Goal: Task Accomplishment & Management: Use online tool/utility

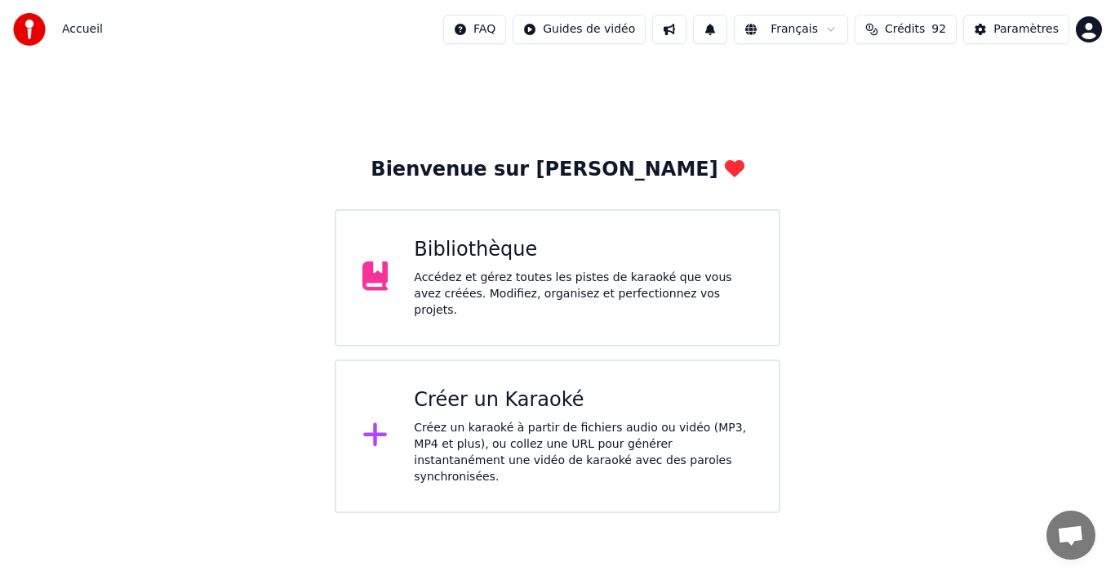
click at [645, 284] on div "Accédez et gérez toutes les pistes de karaoké que vous avez créées. Modifiez, o…" at bounding box center [583, 293] width 339 height 49
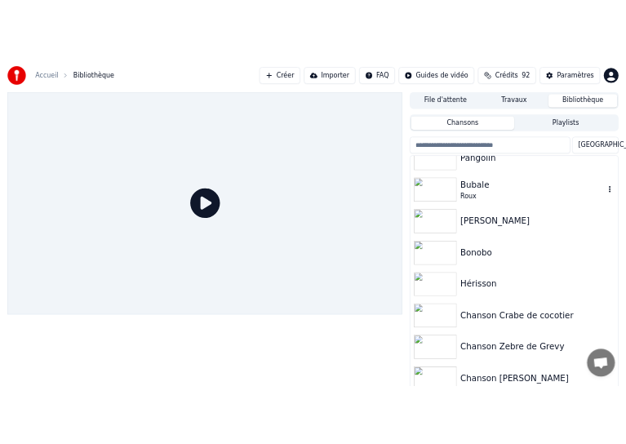
scroll to position [163, 0]
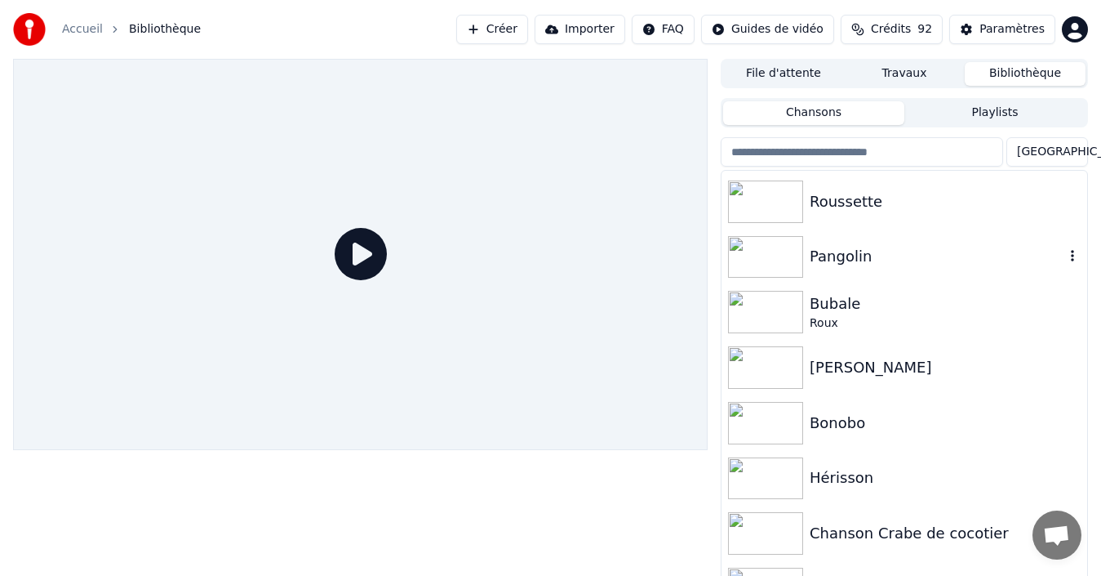
click at [1065, 259] on icon "button" at bounding box center [1073, 255] width 16 height 13
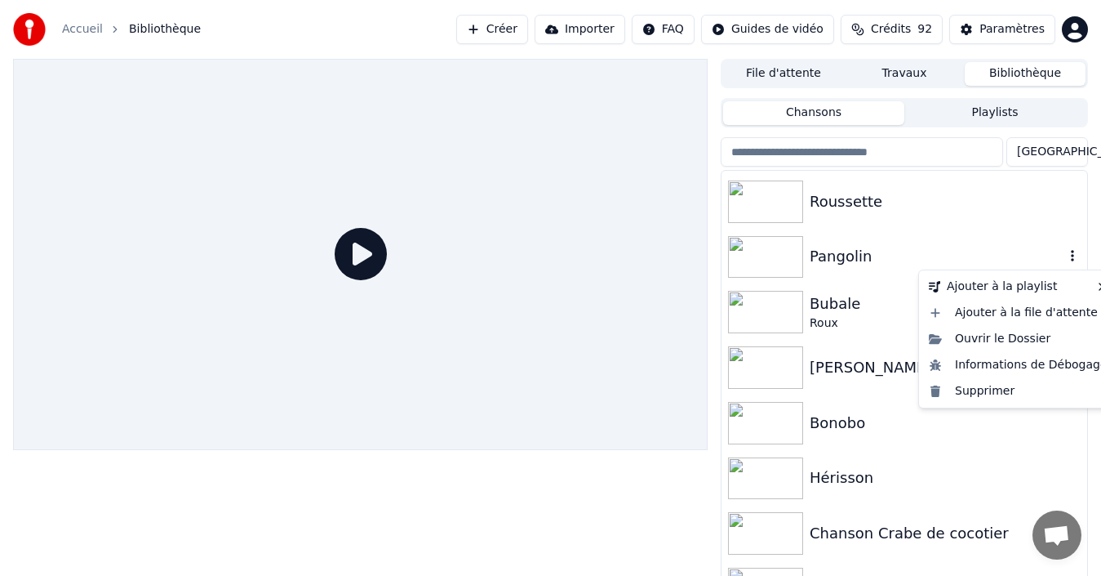
click at [862, 268] on div "Pangolin" at bounding box center [937, 256] width 255 height 23
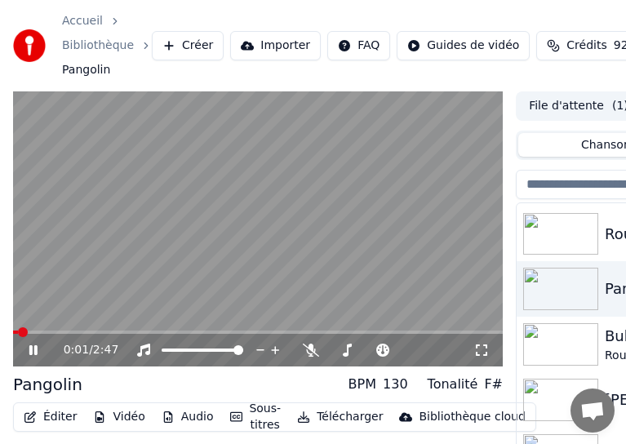
click at [37, 351] on icon at bounding box center [45, 350] width 38 height 13
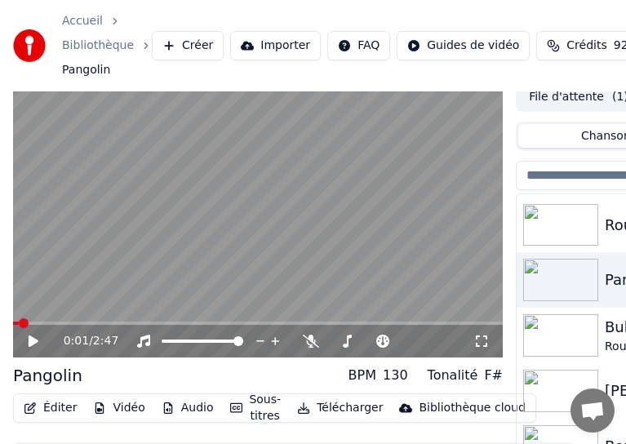
scroll to position [82, 0]
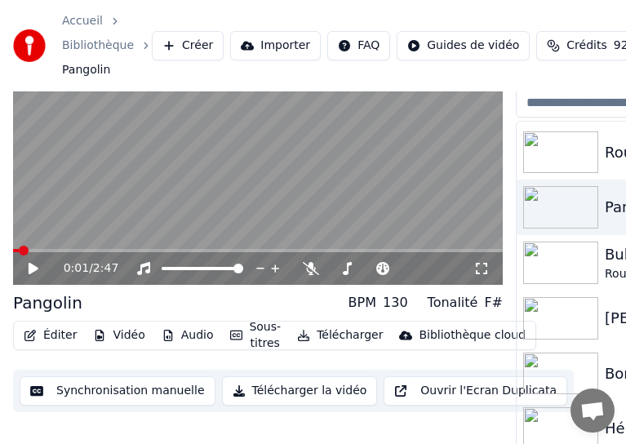
click at [90, 400] on button "Synchronisation manuelle" at bounding box center [118, 390] width 196 height 29
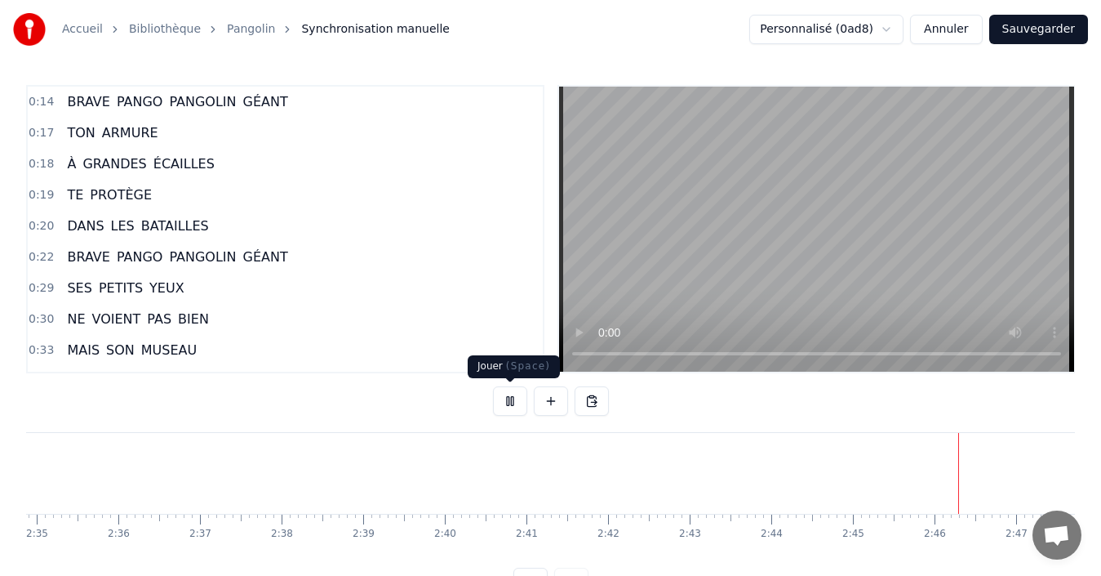
scroll to position [0, 12645]
click at [511, 409] on button at bounding box center [510, 400] width 34 height 29
click at [1042, 32] on button "Sauvegarder" at bounding box center [1039, 29] width 99 height 29
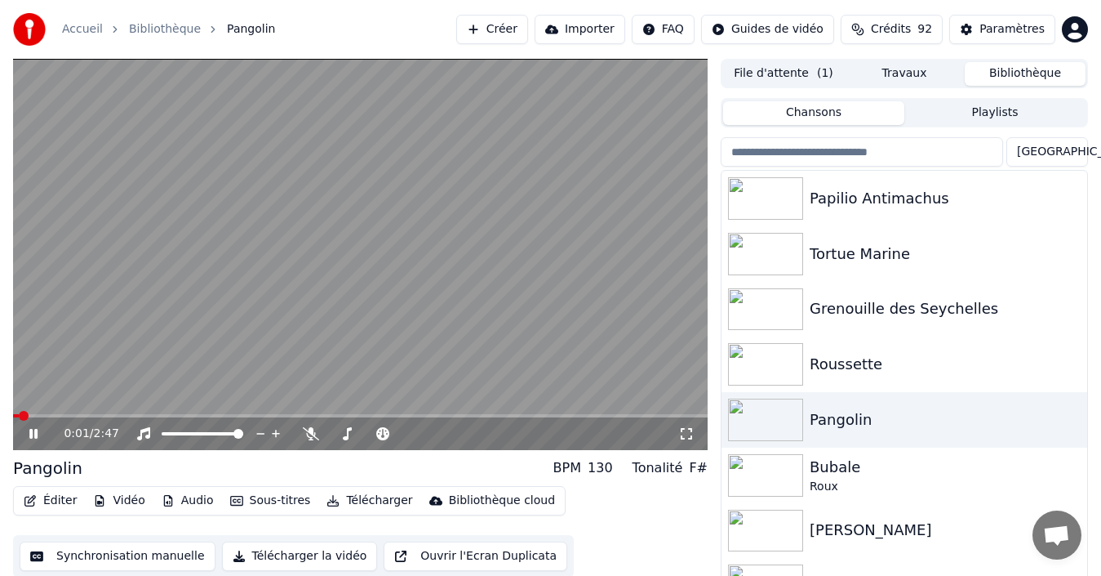
click at [34, 437] on icon at bounding box center [45, 433] width 38 height 13
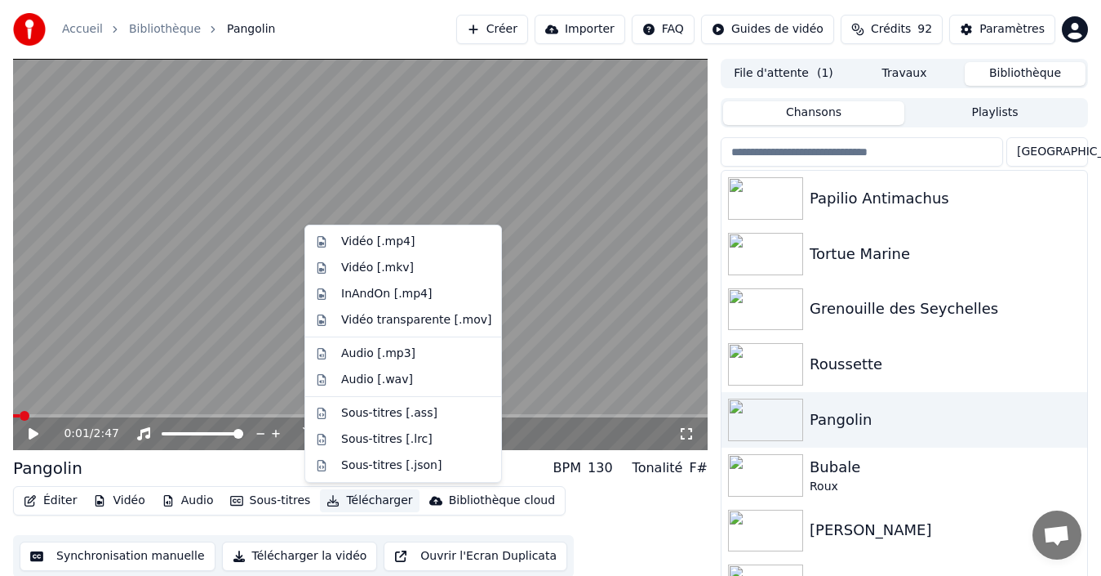
click at [352, 499] on button "Télécharger" at bounding box center [369, 500] width 99 height 23
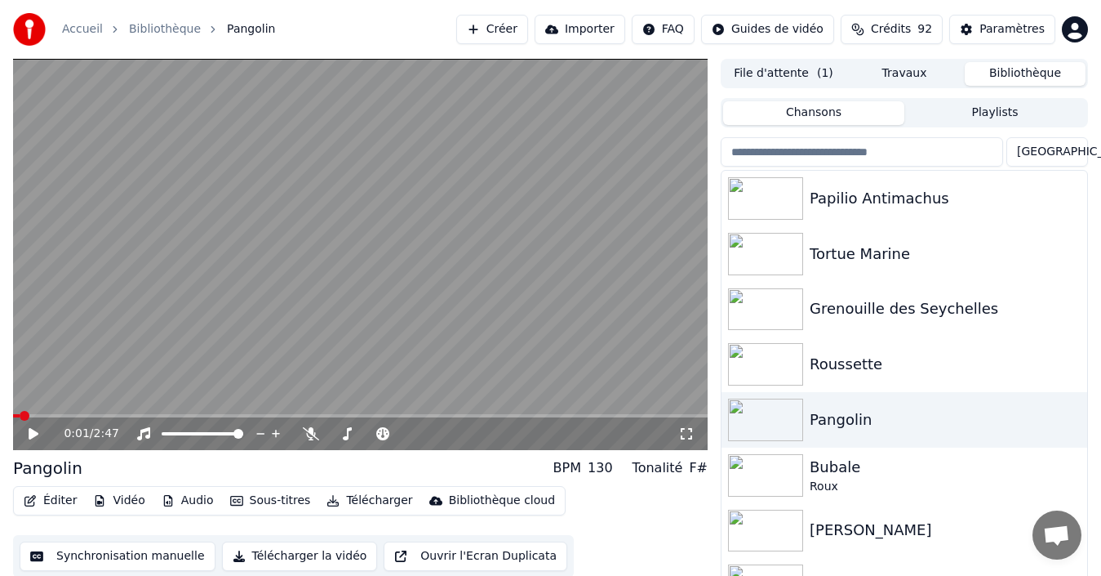
click at [289, 558] on button "Télécharger la vidéo" at bounding box center [300, 555] width 156 height 29
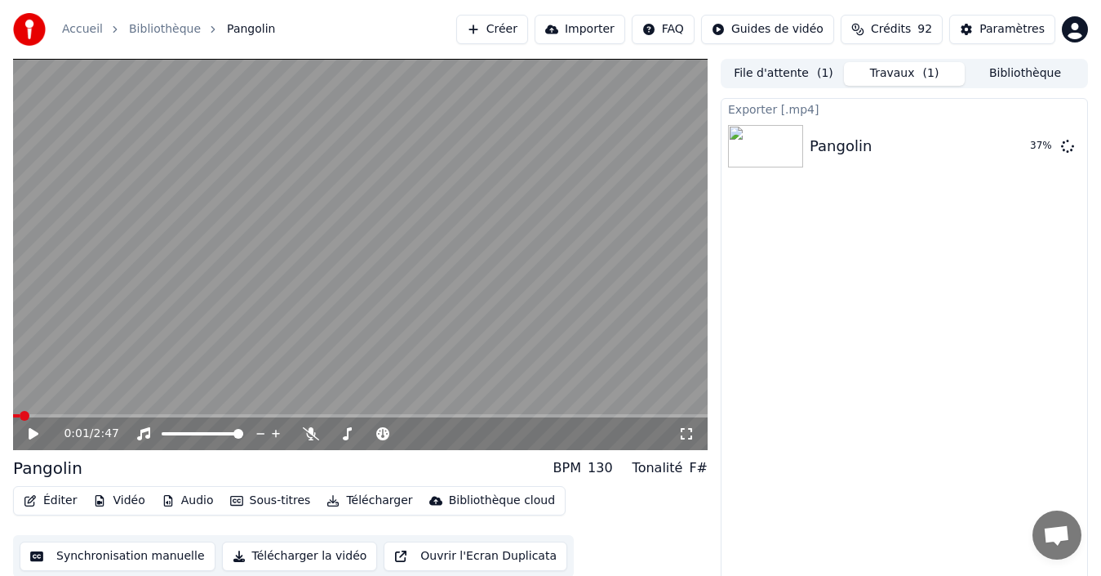
click at [1051, 69] on button "Bibliothèque" at bounding box center [1025, 74] width 121 height 24
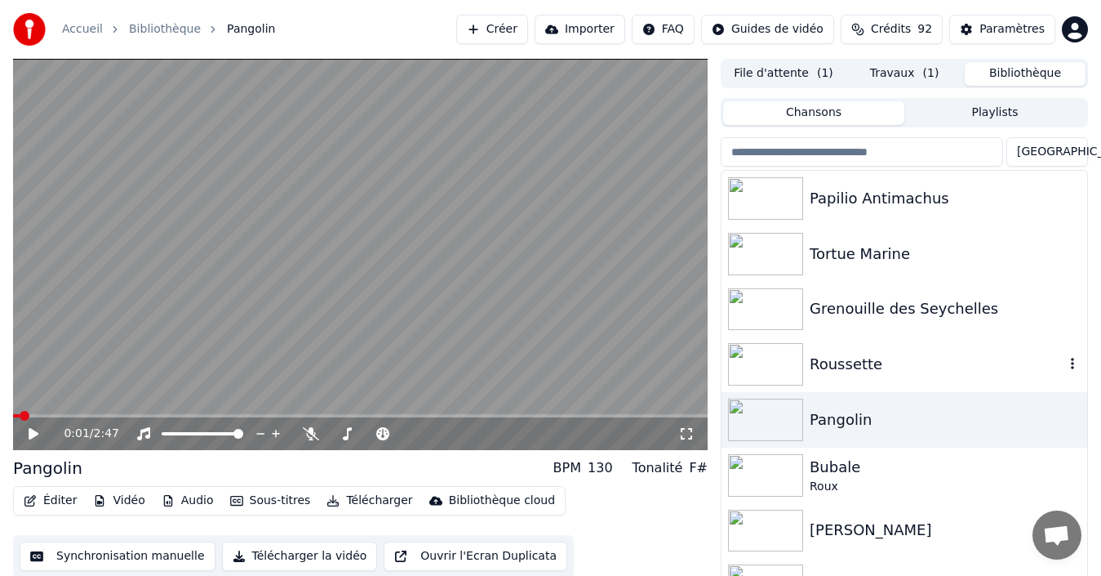
click at [856, 376] on div "Roussette" at bounding box center [937, 364] width 255 height 23
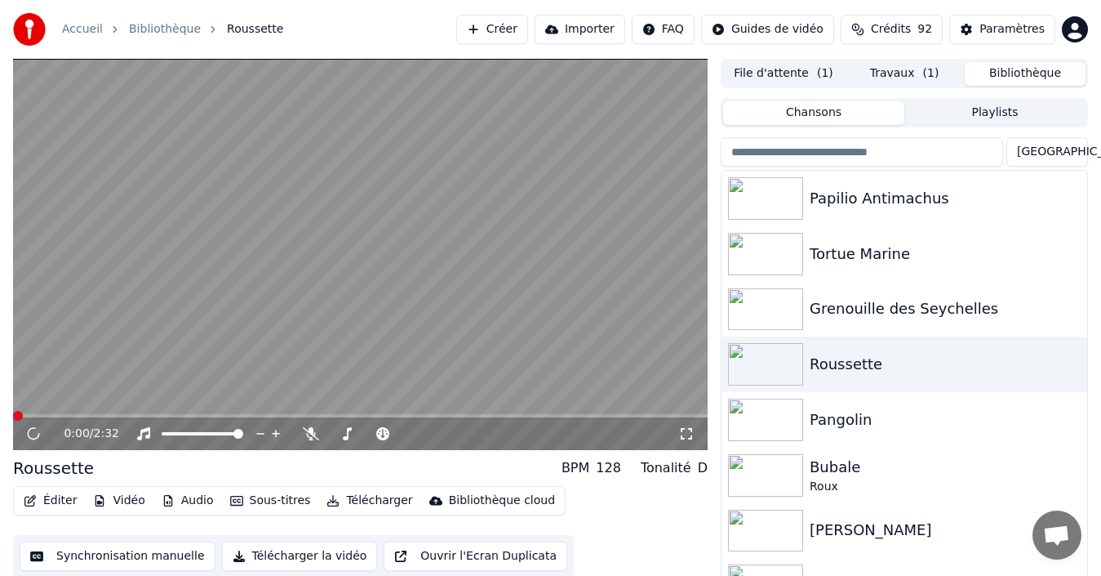
drag, startPoint x: 368, startPoint y: 2, endPoint x: 429, endPoint y: 0, distance: 61.3
click at [429, 0] on div "Accueil Bibliothèque Roussette Créer Importer FAQ Guides de vidéo Crédits 92 Pa…" at bounding box center [550, 29] width 1101 height 59
drag, startPoint x: 296, startPoint y: 3, endPoint x: 403, endPoint y: 3, distance: 107.8
click at [403, 3] on div "Accueil Bibliothèque Roussette Créer Importer FAQ Guides de vidéo Crédits 92 Pa…" at bounding box center [550, 29] width 1101 height 59
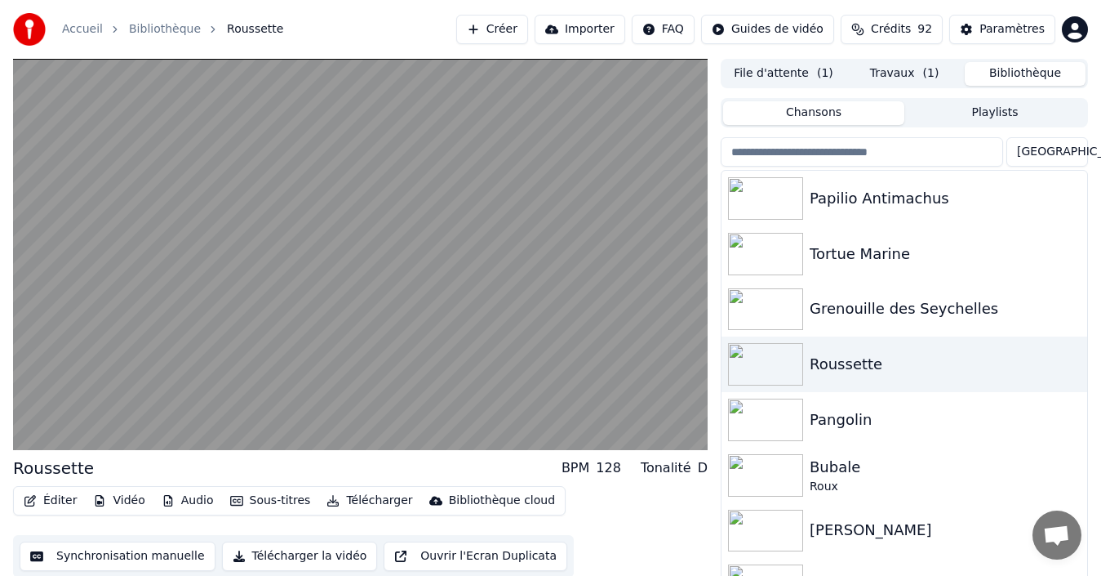
drag, startPoint x: 321, startPoint y: 10, endPoint x: 437, endPoint y: 10, distance: 115.9
click at [437, 10] on div "Accueil Bibliothèque Roussette Créer Importer FAQ Guides de vidéo Crédits 92 Pa…" at bounding box center [550, 29] width 1101 height 59
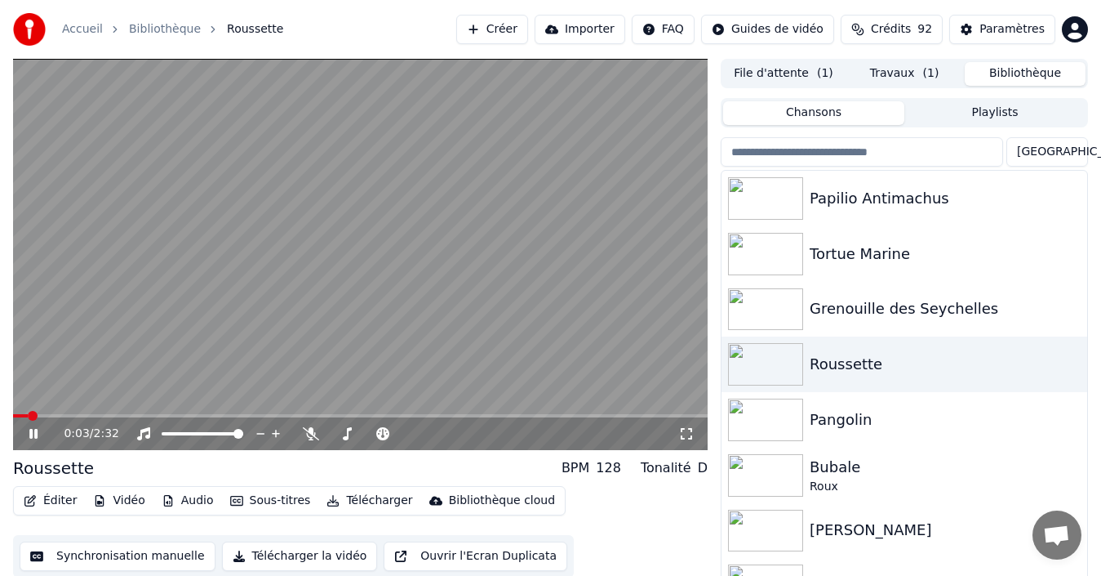
click at [33, 437] on icon at bounding box center [45, 433] width 38 height 13
click at [91, 563] on button "Synchronisation manuelle" at bounding box center [118, 555] width 196 height 29
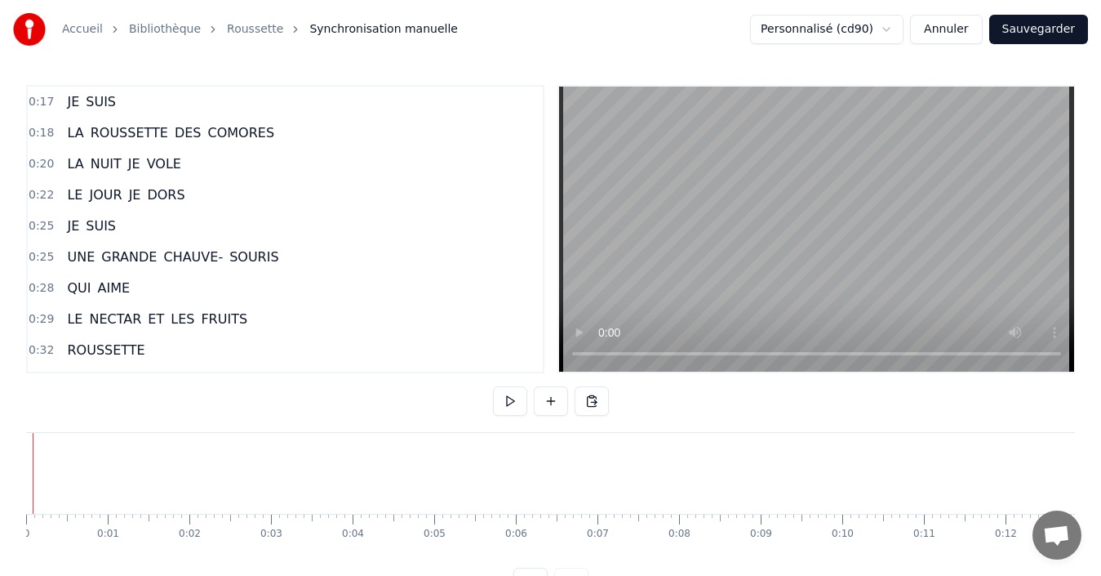
click at [513, 407] on button at bounding box center [510, 400] width 34 height 29
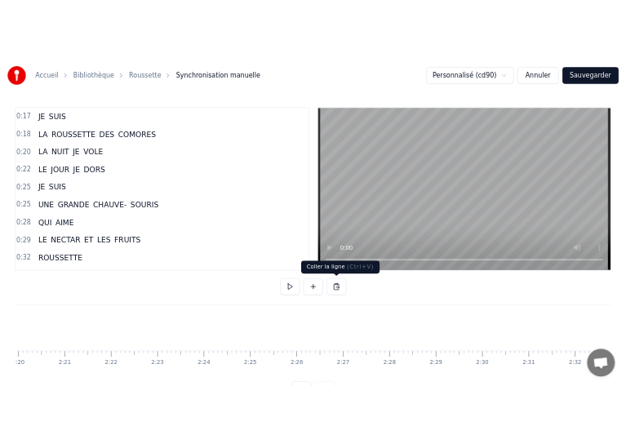
scroll to position [0, 11425]
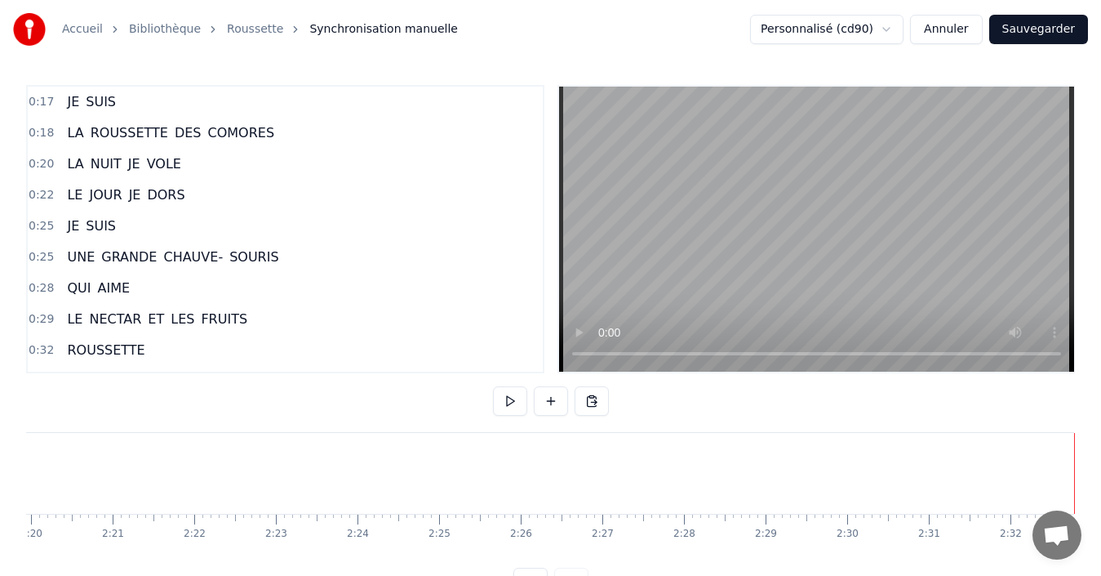
click at [1061, 33] on button "Sauvegarder" at bounding box center [1039, 29] width 99 height 29
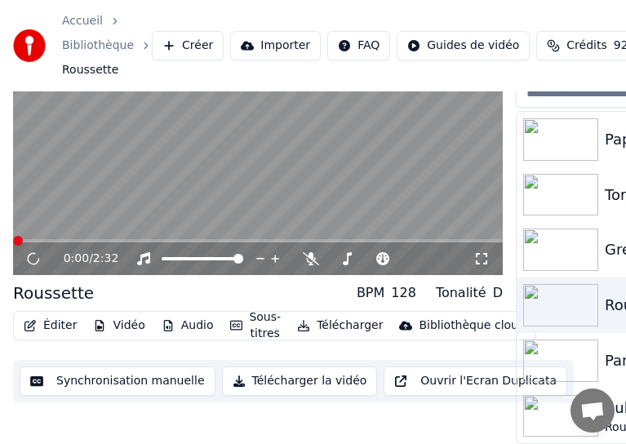
scroll to position [102, 0]
click at [30, 254] on icon at bounding box center [33, 259] width 8 height 10
click at [267, 371] on button "Télécharger la vidéo" at bounding box center [300, 381] width 156 height 29
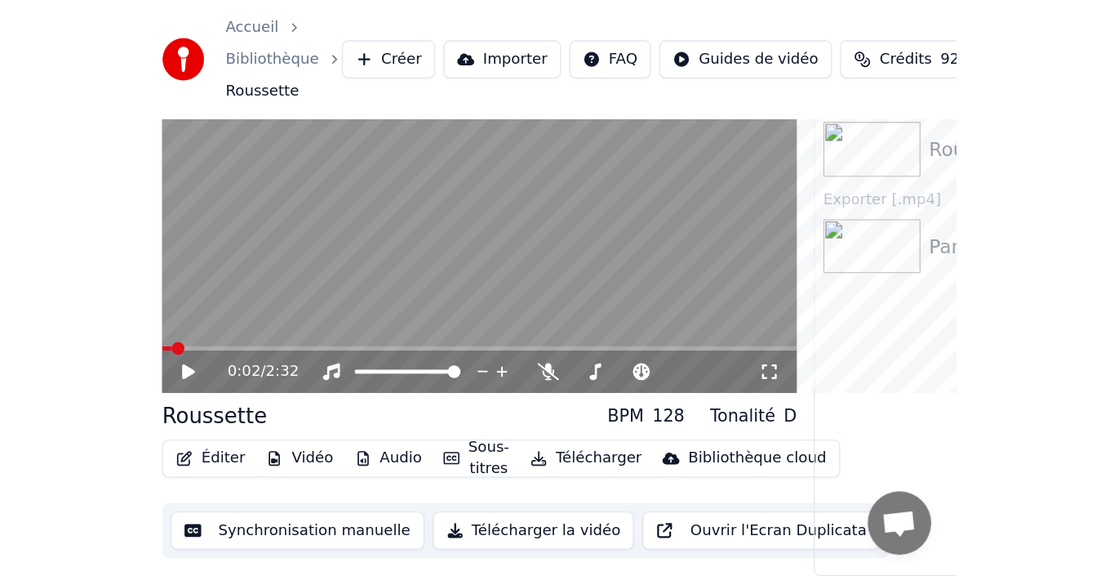
scroll to position [11, 0]
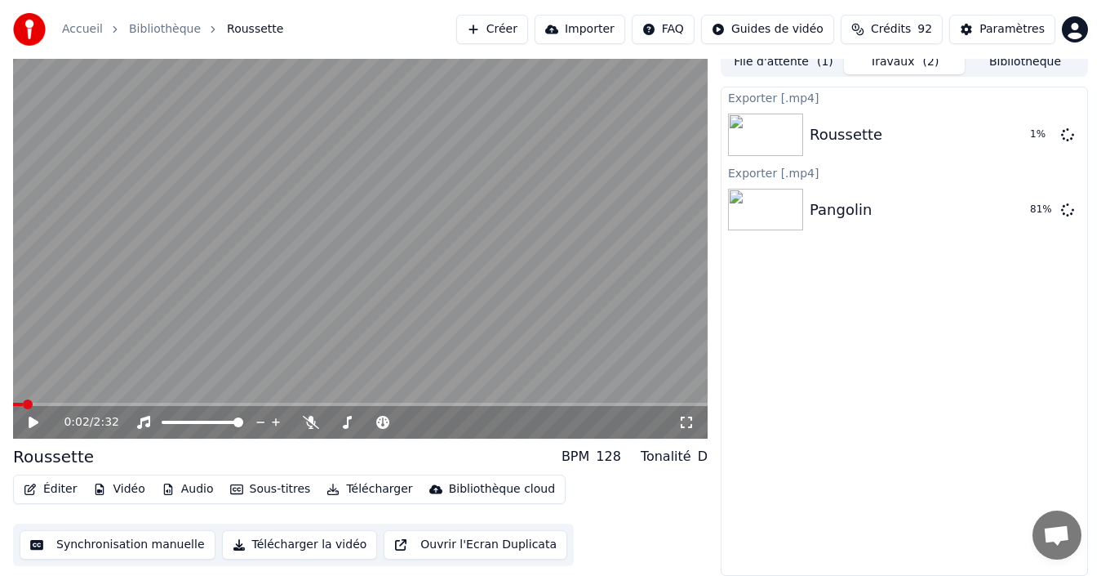
click at [1034, 68] on button "Bibliothèque" at bounding box center [1025, 63] width 121 height 24
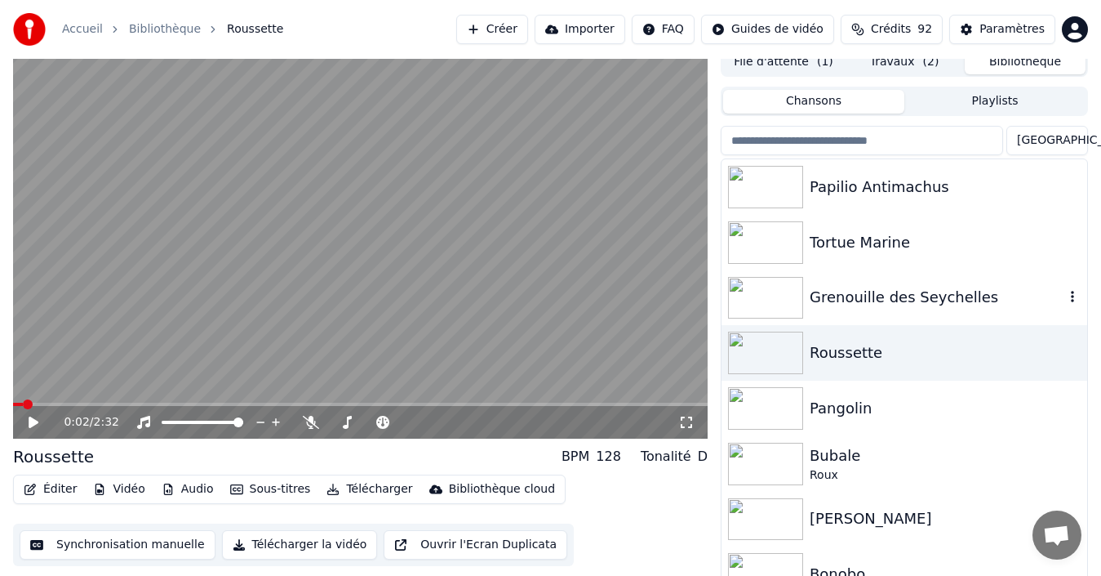
click at [918, 303] on div "Grenouille des Seychelles" at bounding box center [937, 297] width 255 height 23
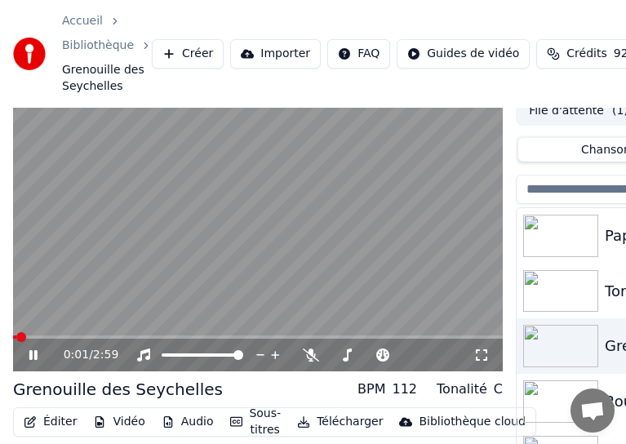
click at [26, 355] on icon at bounding box center [45, 355] width 38 height 13
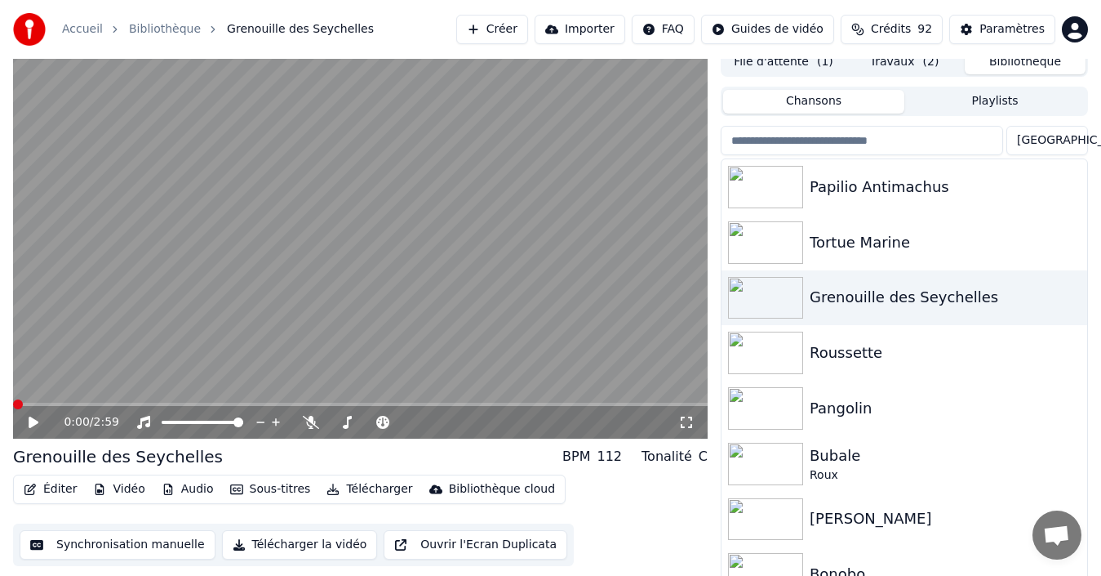
click at [13, 409] on span at bounding box center [18, 404] width 10 height 10
click at [29, 424] on icon at bounding box center [34, 421] width 10 height 11
click at [34, 425] on icon at bounding box center [45, 422] width 38 height 13
click at [140, 547] on button "Synchronisation manuelle" at bounding box center [118, 544] width 196 height 29
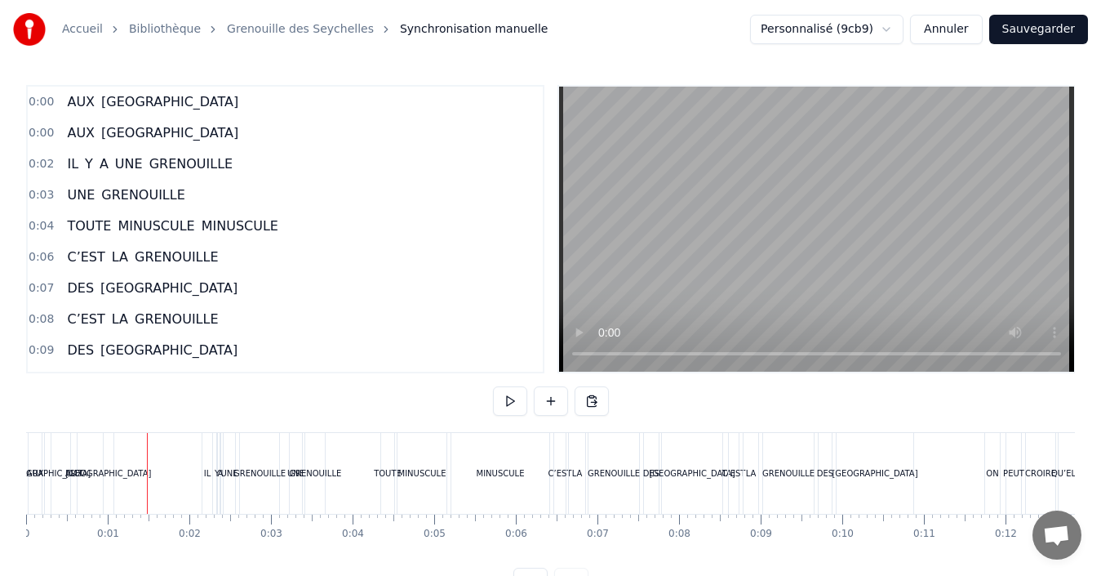
click at [29, 459] on div "AUX" at bounding box center [35, 473] width 15 height 81
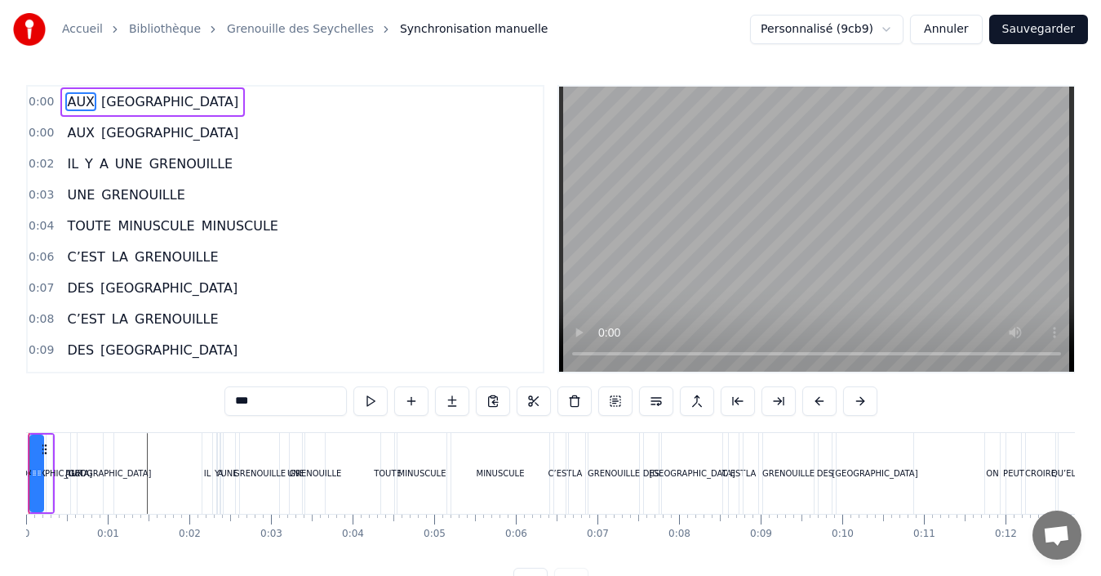
scroll to position [61, 0]
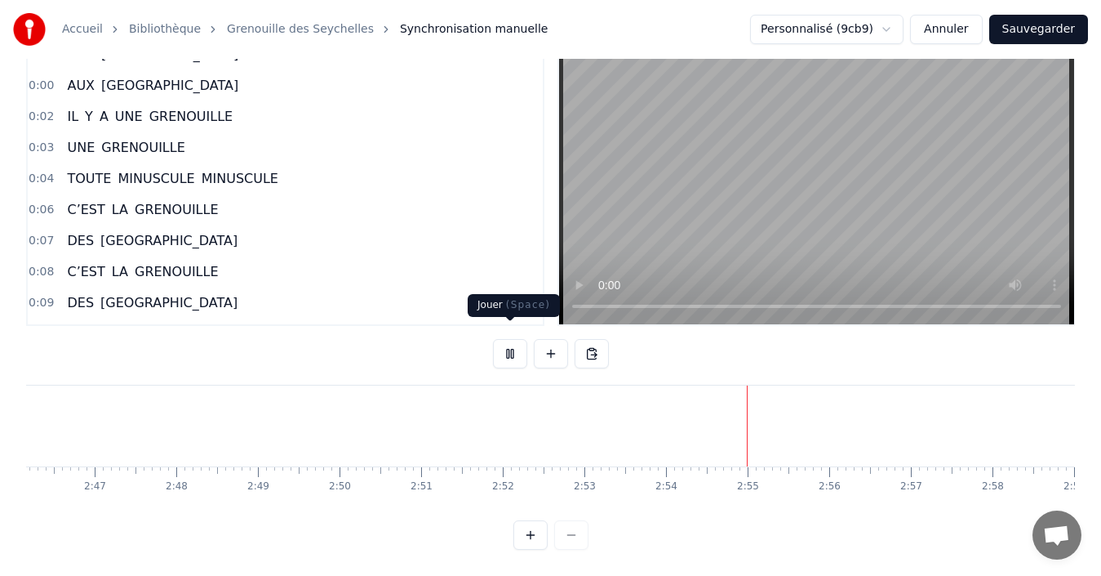
scroll to position [0, 13575]
click at [512, 345] on button at bounding box center [510, 353] width 34 height 29
click at [1034, 33] on button "Sauvegarder" at bounding box center [1039, 29] width 99 height 29
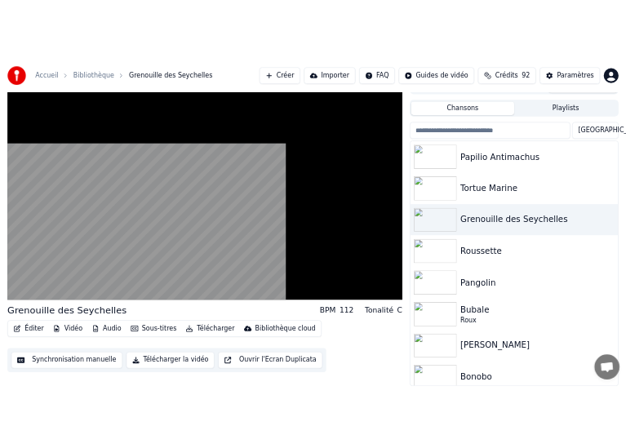
scroll to position [61, 0]
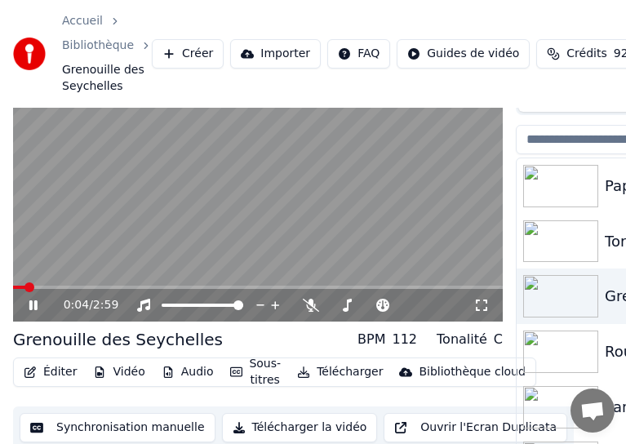
click at [29, 306] on icon at bounding box center [33, 305] width 8 height 10
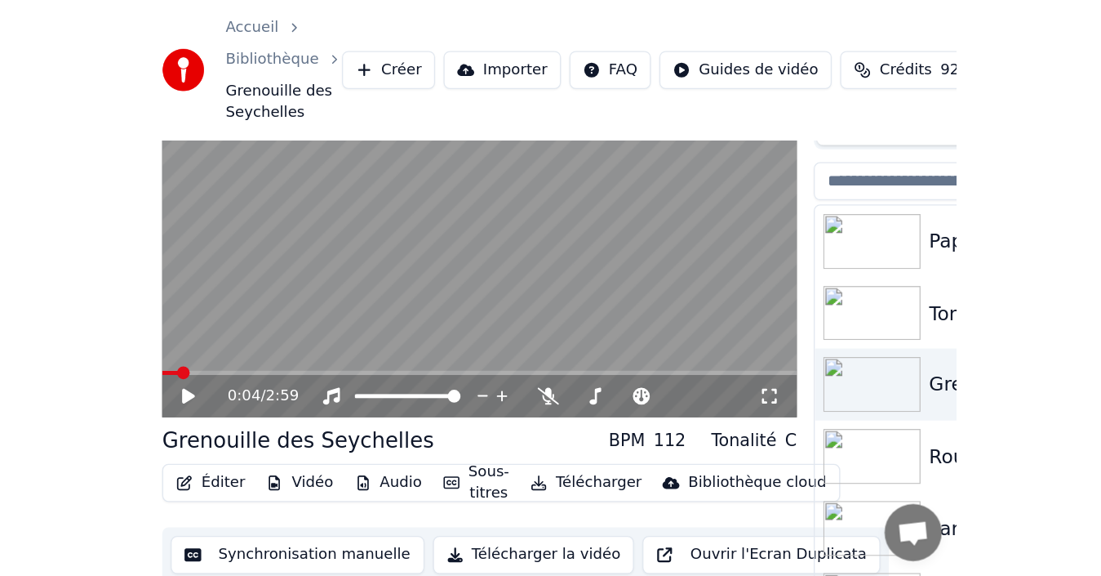
scroll to position [26, 0]
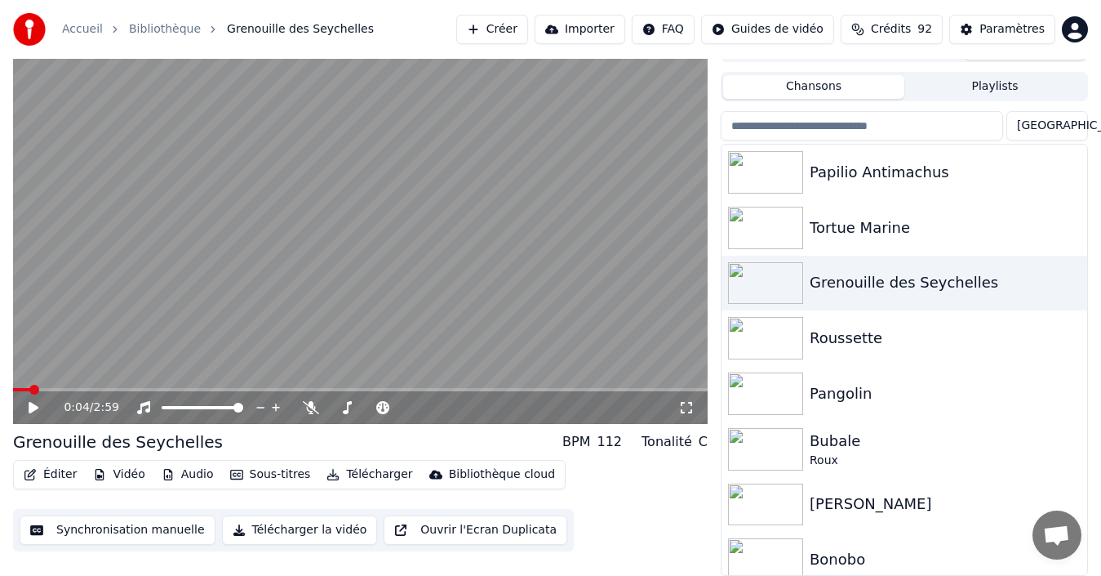
click at [278, 531] on button "Télécharger la vidéo" at bounding box center [300, 529] width 156 height 29
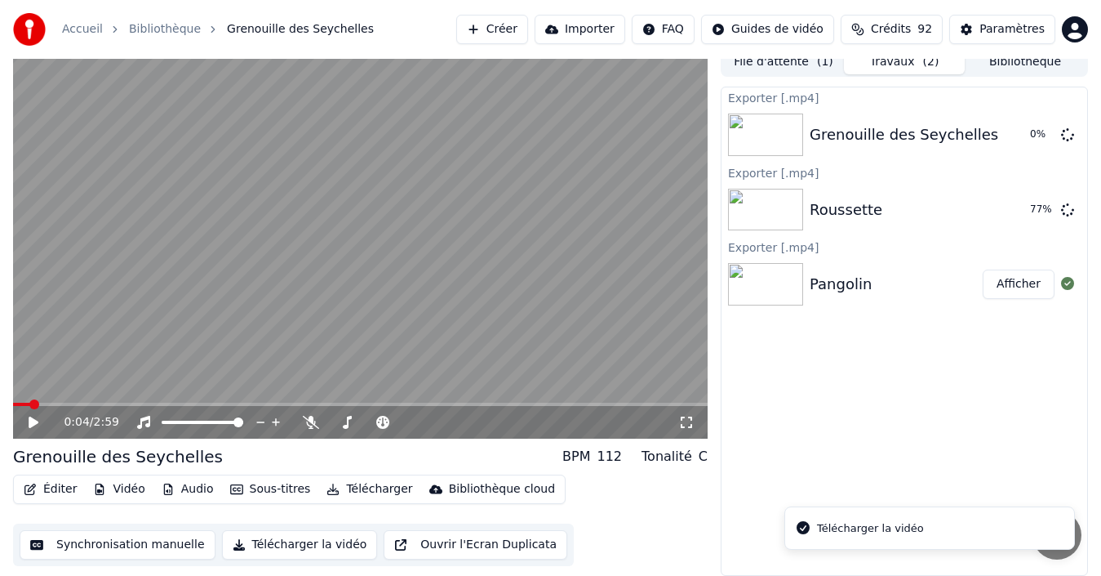
scroll to position [11, 0]
click at [1047, 73] on div "File d'attente ( 1 ) Travaux ( 2 ) Bibliothèque Exporter [.mp4] Grenouille des …" at bounding box center [904, 311] width 367 height 528
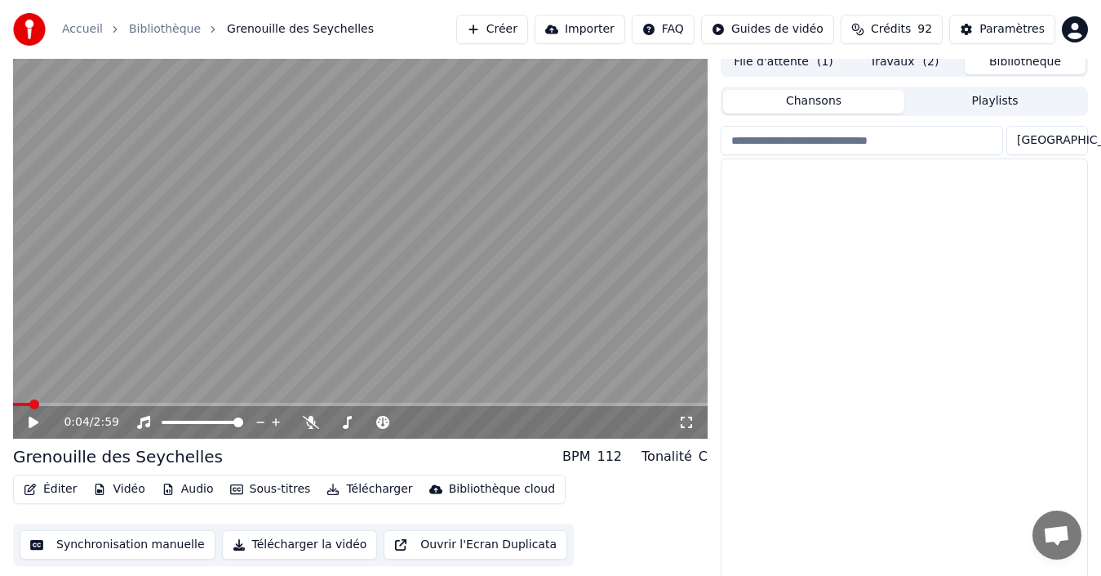
scroll to position [26, 0]
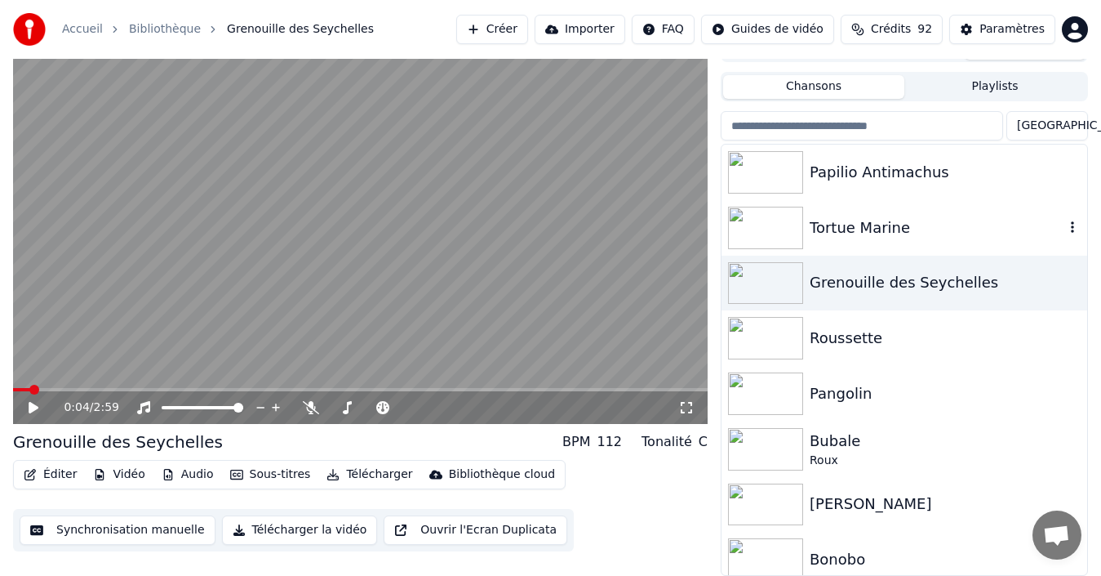
click at [914, 231] on div "Tortue Marine" at bounding box center [937, 227] width 255 height 23
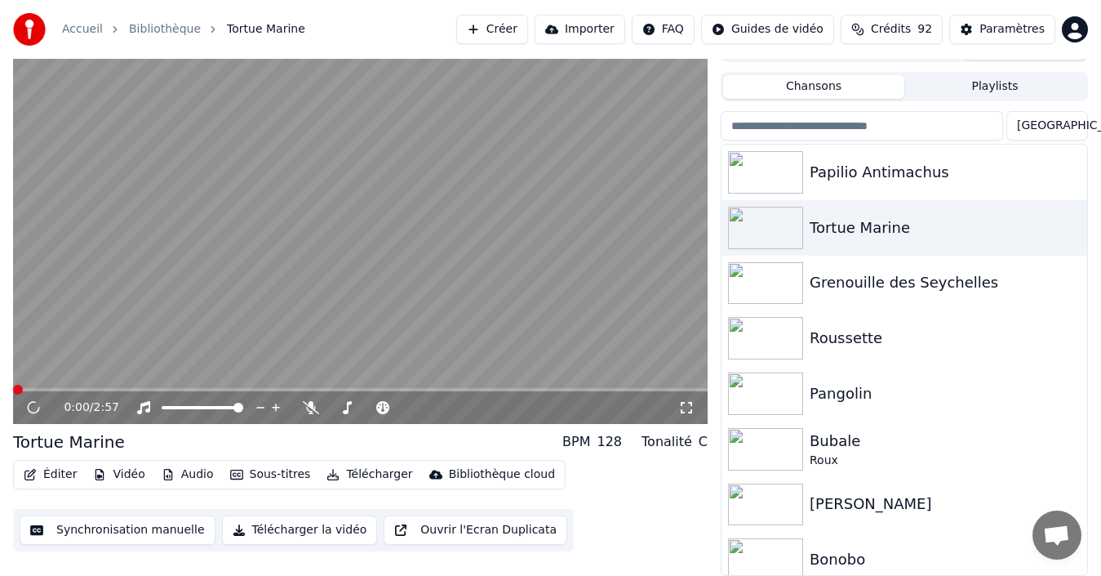
drag, startPoint x: 366, startPoint y: 6, endPoint x: 388, endPoint y: 13, distance: 23.2
click at [388, 13] on div "Accueil Bibliothèque Tortue Marine Créer Importer FAQ Guides de vidéo Crédits 9…" at bounding box center [550, 29] width 1101 height 59
drag, startPoint x: 374, startPoint y: 0, endPoint x: 403, endPoint y: 3, distance: 29.6
click at [403, 3] on div "Accueil Bibliothèque Tortue Marine Créer Importer FAQ Guides de vidéo Crédits 9…" at bounding box center [550, 29] width 1101 height 59
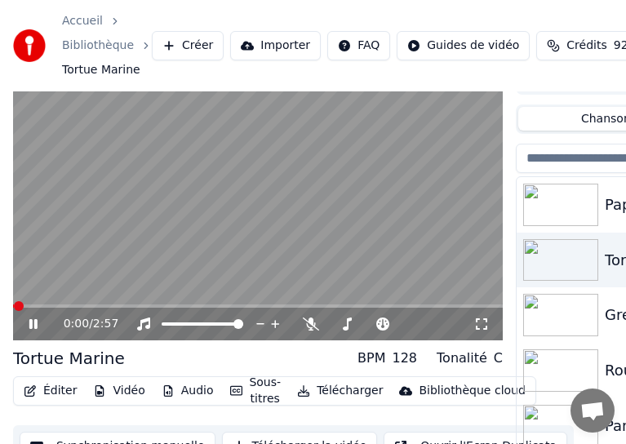
click at [33, 327] on icon at bounding box center [45, 324] width 38 height 13
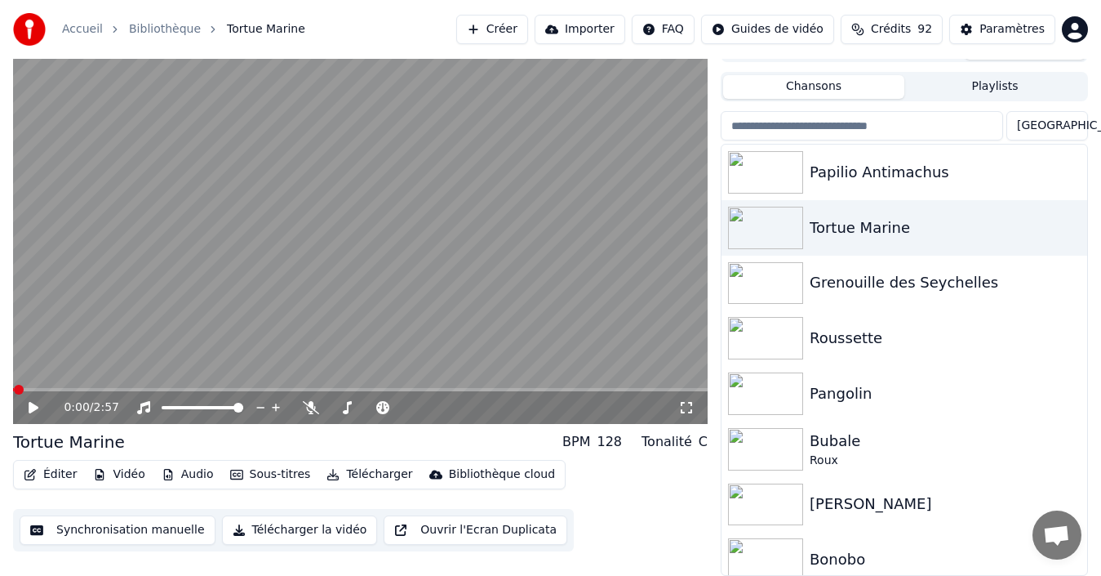
click at [149, 533] on button "Synchronisation manuelle" at bounding box center [118, 529] width 196 height 29
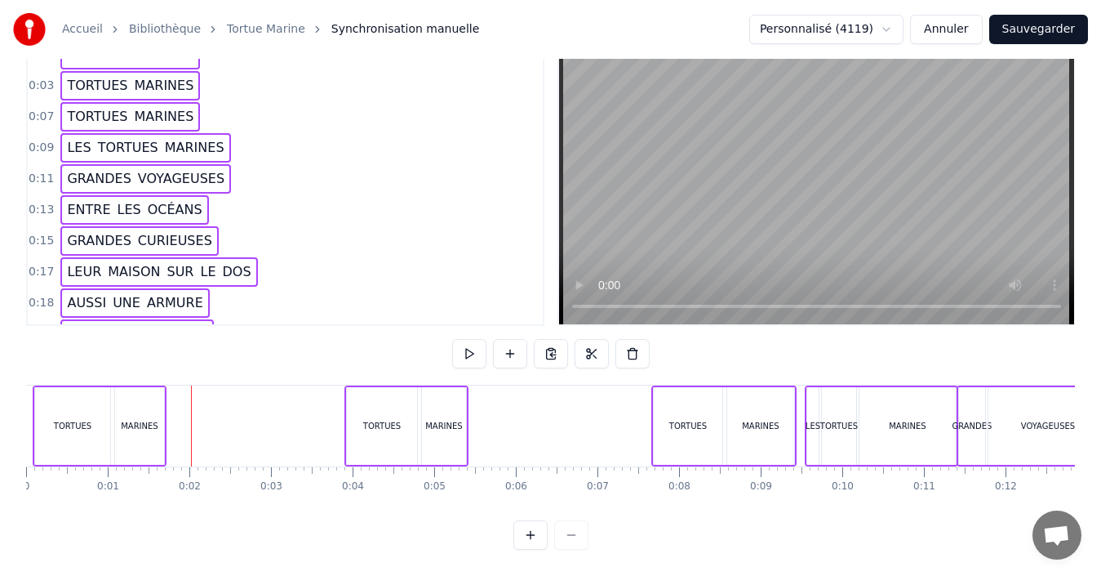
click at [891, 37] on html "Accueil Bibliothèque Tortue Marine Synchronisation manuelle Personnalisé (4119)…" at bounding box center [550, 264] width 1101 height 623
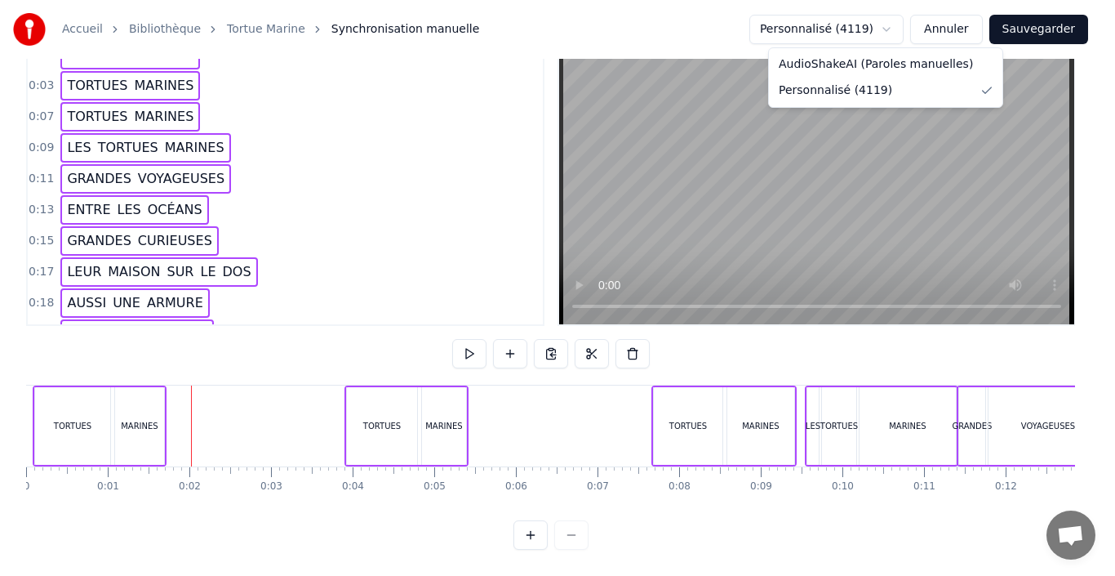
click at [606, 17] on html "Accueil Bibliothèque Tortue Marine Synchronisation manuelle Personnalisé (4119)…" at bounding box center [557, 264] width 1115 height 623
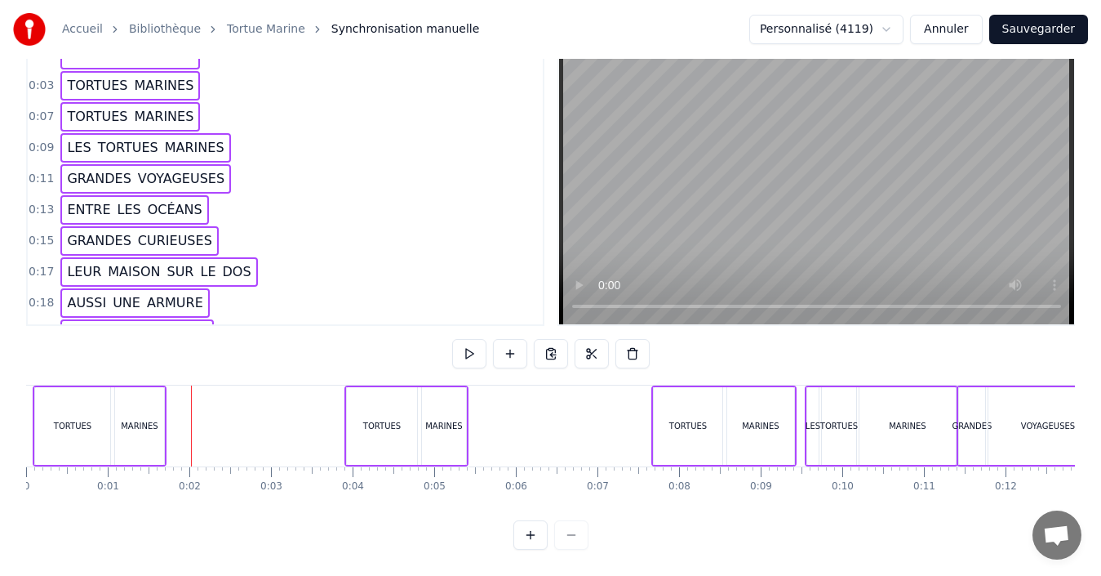
click at [1062, 37] on button "Sauvegarder" at bounding box center [1039, 29] width 99 height 29
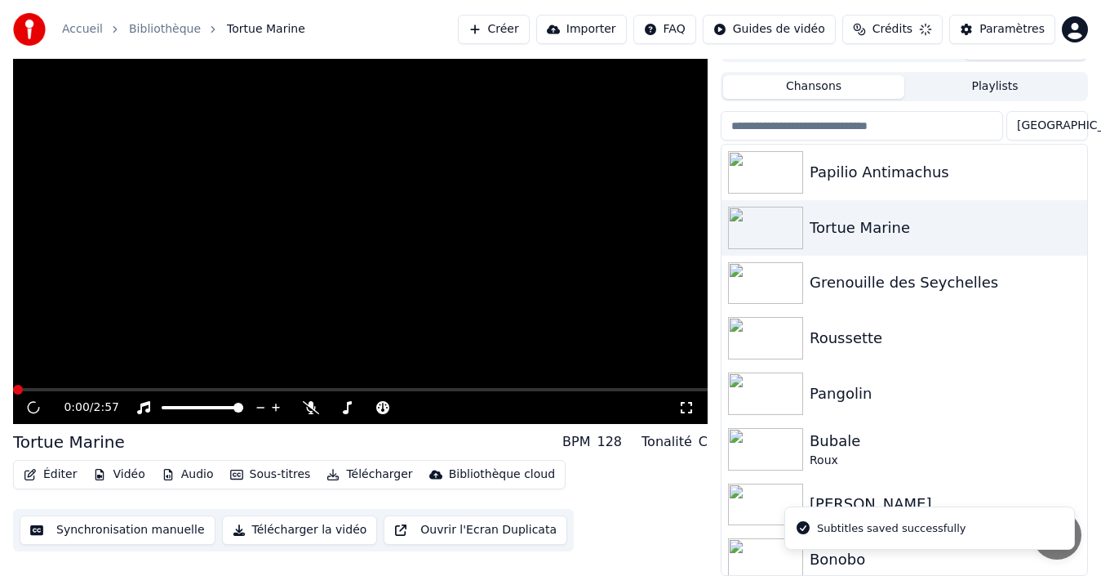
scroll to position [26, 0]
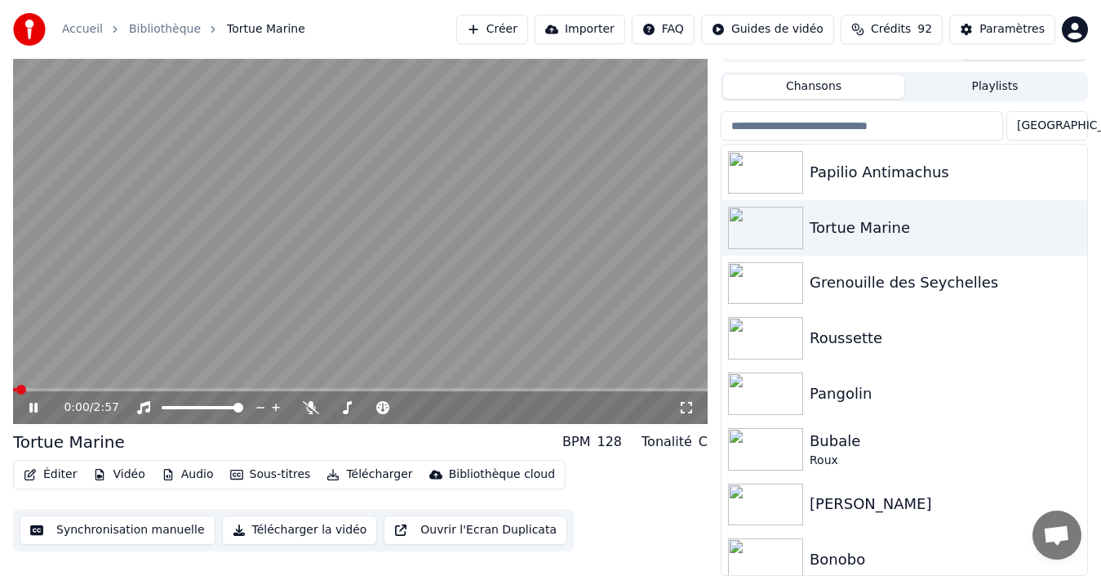
click at [34, 411] on icon at bounding box center [45, 407] width 38 height 13
click at [46, 473] on button "Éditer" at bounding box center [50, 474] width 66 height 23
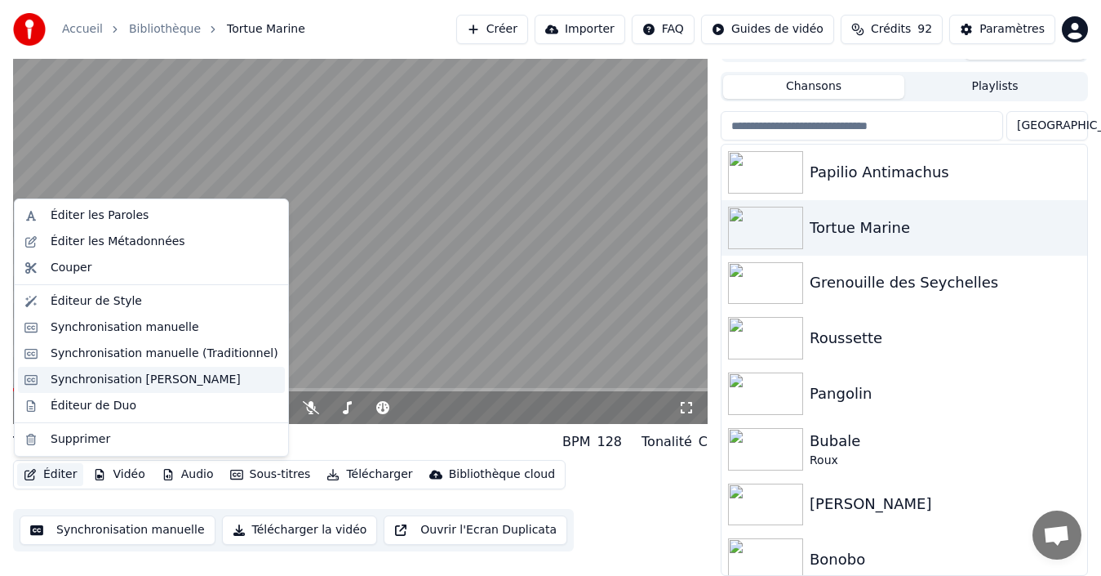
click at [174, 376] on div "Synchronisation [PERSON_NAME]" at bounding box center [146, 379] width 190 height 16
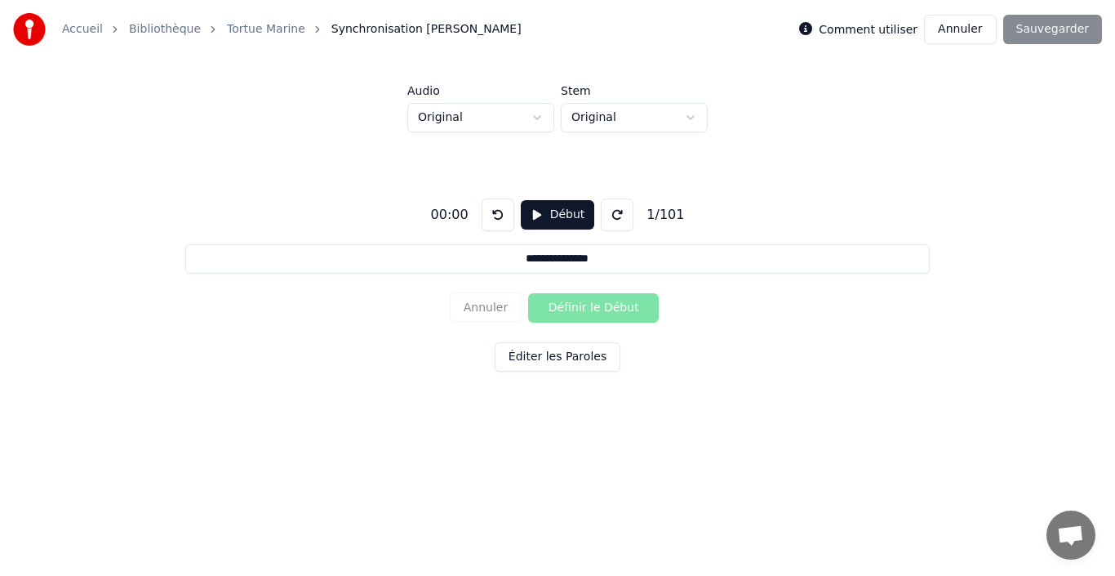
click at [539, 212] on button "Début" at bounding box center [558, 214] width 74 height 29
click at [539, 215] on button "Pause" at bounding box center [557, 214] width 73 height 29
click at [963, 30] on button "Annuler" at bounding box center [960, 29] width 72 height 29
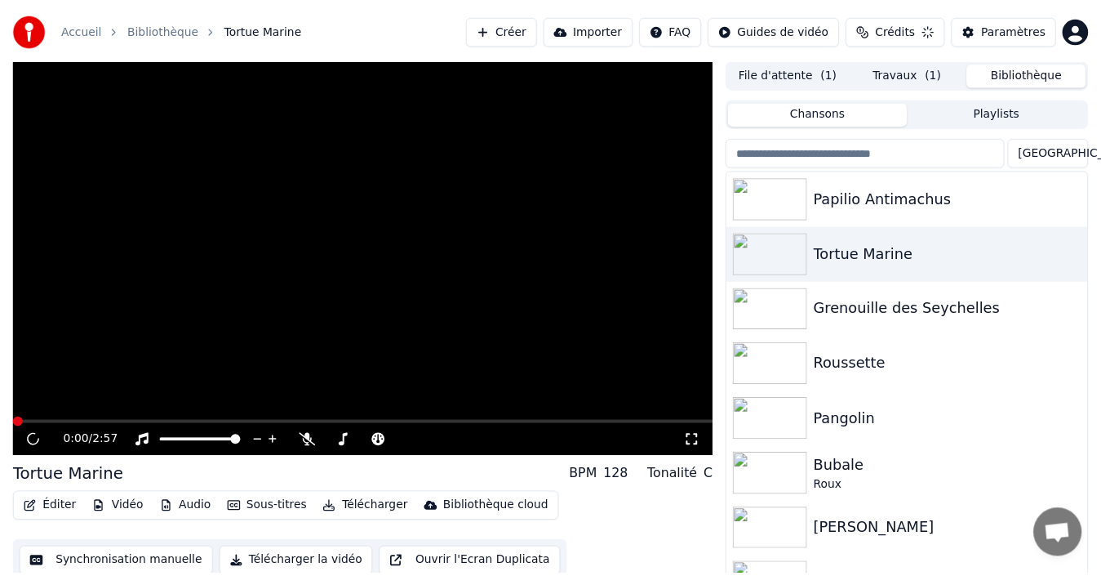
scroll to position [26, 0]
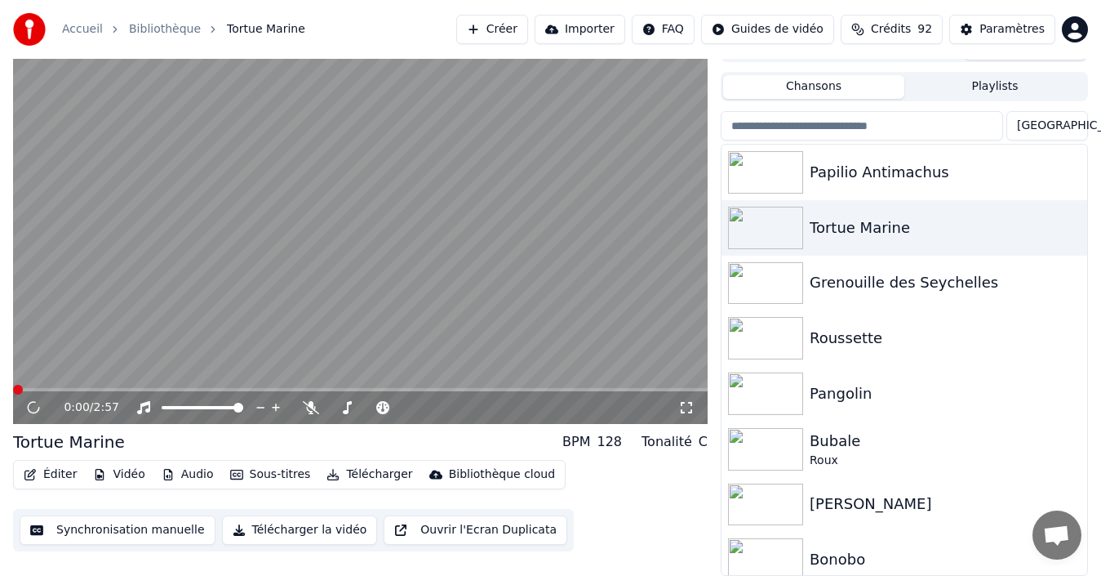
drag, startPoint x: 327, startPoint y: 1, endPoint x: 364, endPoint y: 4, distance: 36.9
click at [364, 4] on div "Accueil Bibliothèque Tortue Marine Créer Importer FAQ Guides de vidéo Crédits 9…" at bounding box center [550, 29] width 1101 height 59
click at [36, 412] on icon at bounding box center [45, 407] width 38 height 13
click at [294, 531] on button "Télécharger la vidéo" at bounding box center [300, 529] width 156 height 29
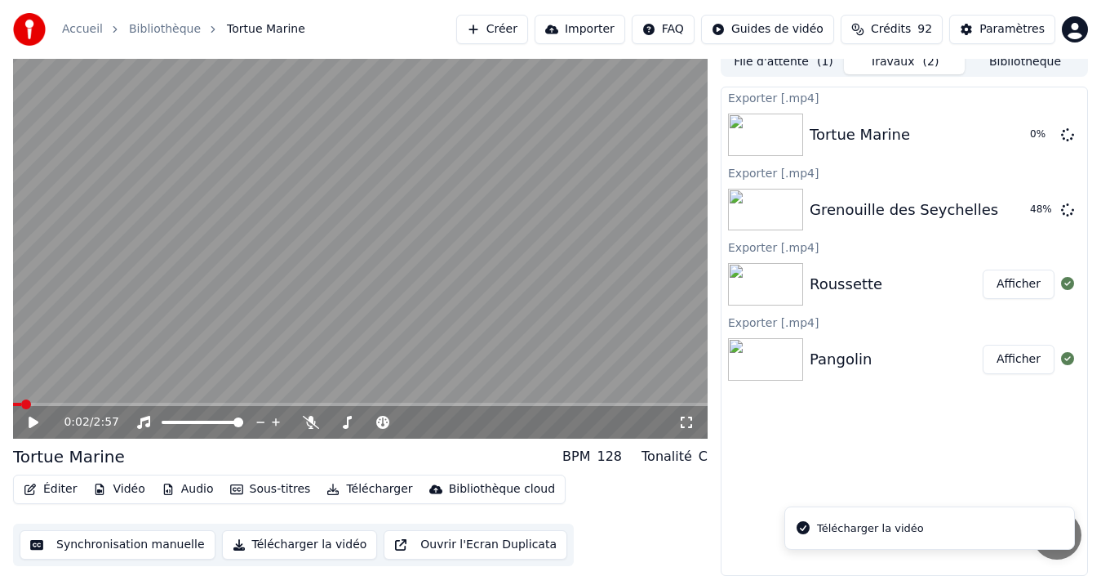
scroll to position [11, 0]
click at [1017, 66] on div "File d'attente ( 1 ) Travaux ( 2 ) Bibliothèque Exporter [.mp4] Tortue Marine 1…" at bounding box center [904, 311] width 367 height 528
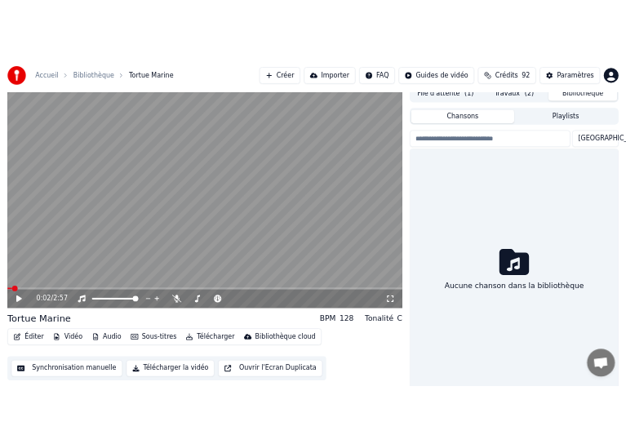
scroll to position [26, 0]
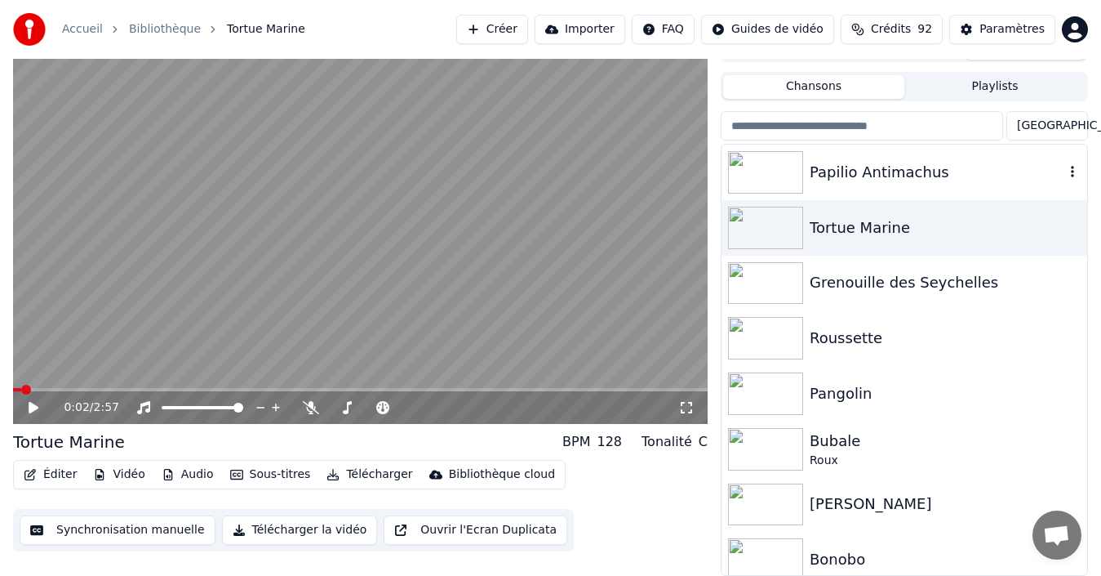
click at [904, 176] on div "Papilio Antimachus" at bounding box center [937, 172] width 255 height 23
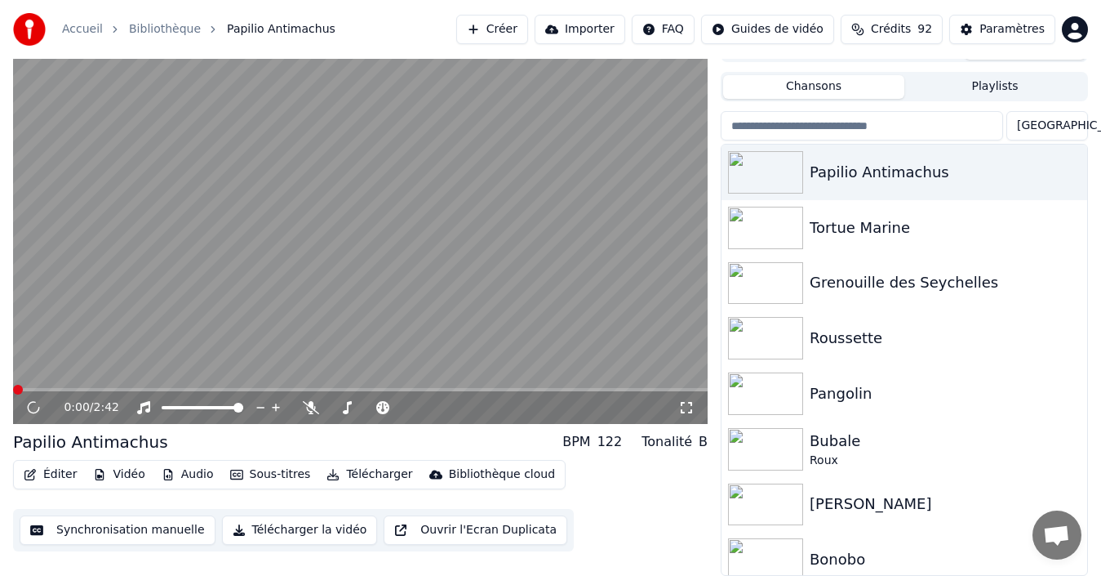
drag, startPoint x: 399, startPoint y: 5, endPoint x: 436, endPoint y: 7, distance: 36.8
click at [436, 7] on div "Accueil Bibliothèque Papilio Antimachus Créer Importer FAQ Guides de vidéo Créd…" at bounding box center [550, 29] width 1101 height 59
drag, startPoint x: 344, startPoint y: 0, endPoint x: 402, endPoint y: 7, distance: 58.3
click at [402, 7] on div "Accueil Bibliothèque Papilio Antimachus Créer Importer FAQ Guides de vidéo Créd…" at bounding box center [550, 29] width 1101 height 59
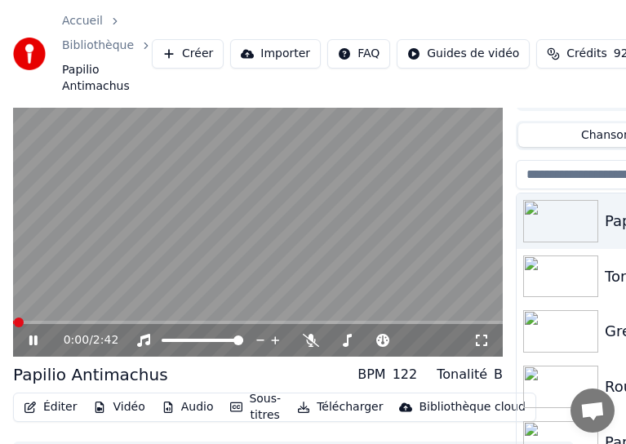
click at [33, 342] on icon at bounding box center [45, 340] width 38 height 13
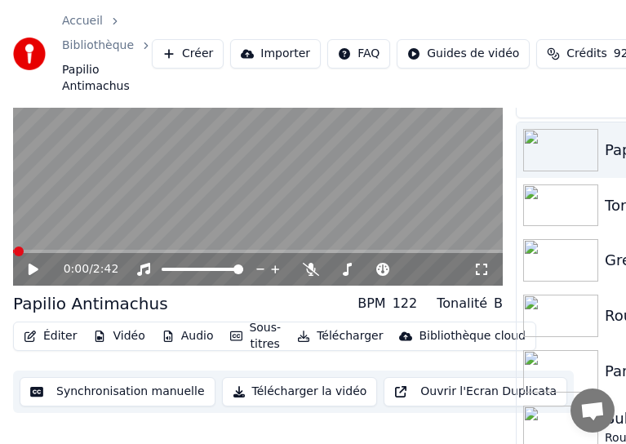
scroll to position [118, 0]
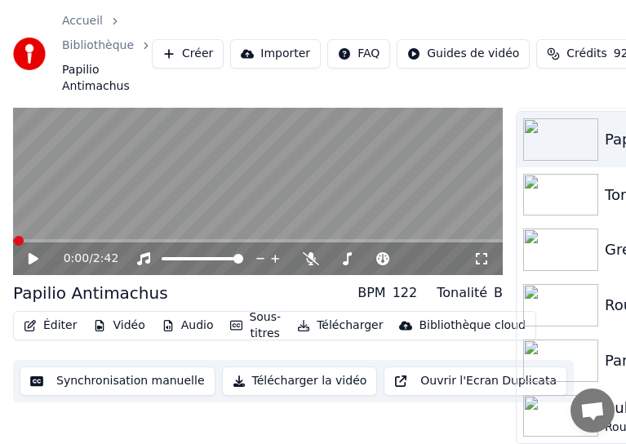
click at [136, 378] on button "Synchronisation manuelle" at bounding box center [118, 381] width 196 height 29
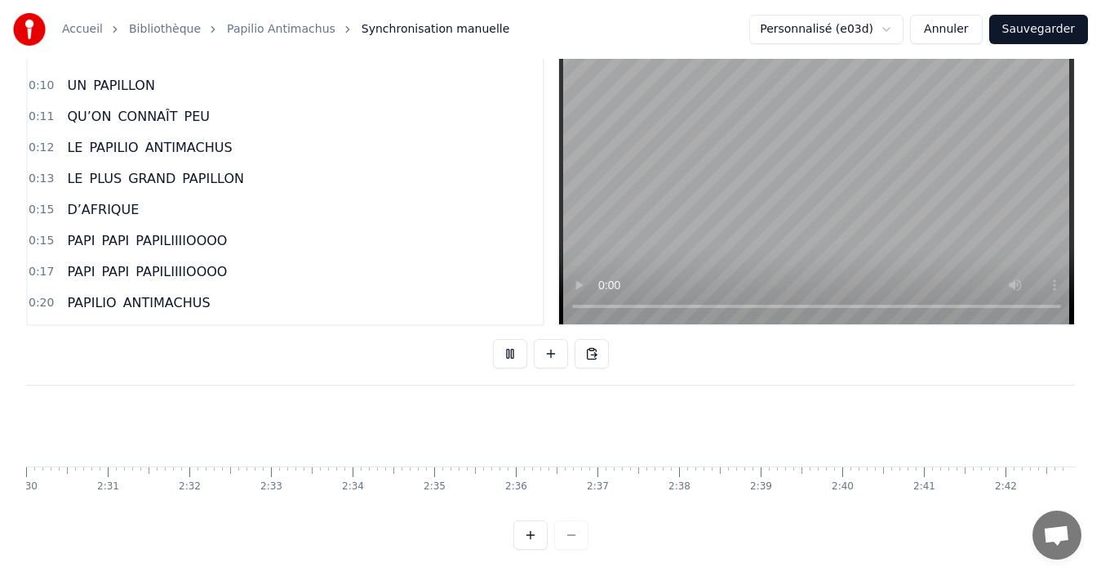
scroll to position [0, 12248]
click at [1056, 41] on button "Sauvegarder" at bounding box center [1039, 29] width 99 height 29
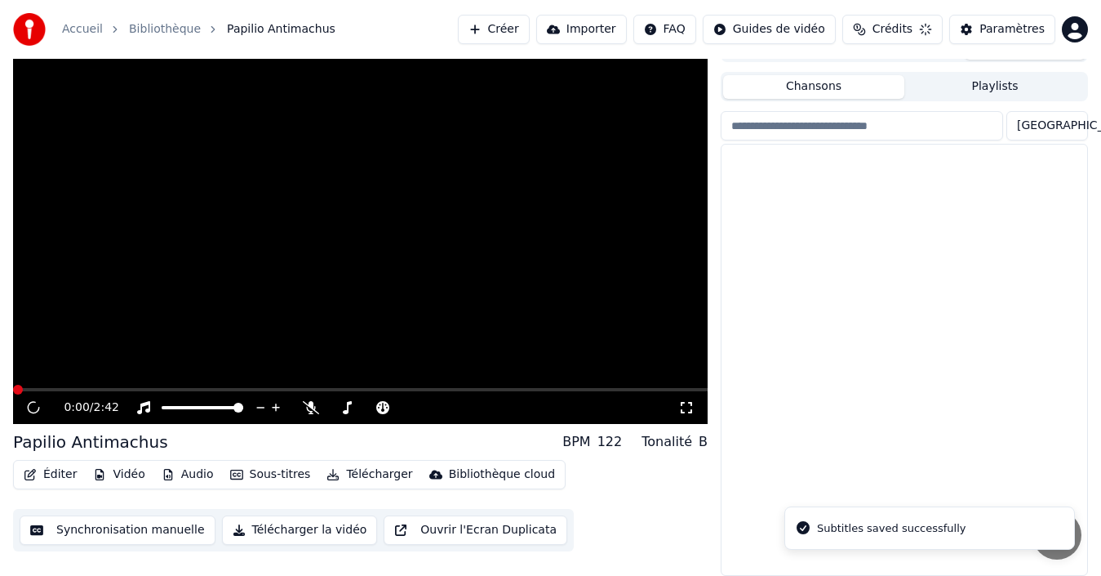
scroll to position [26, 0]
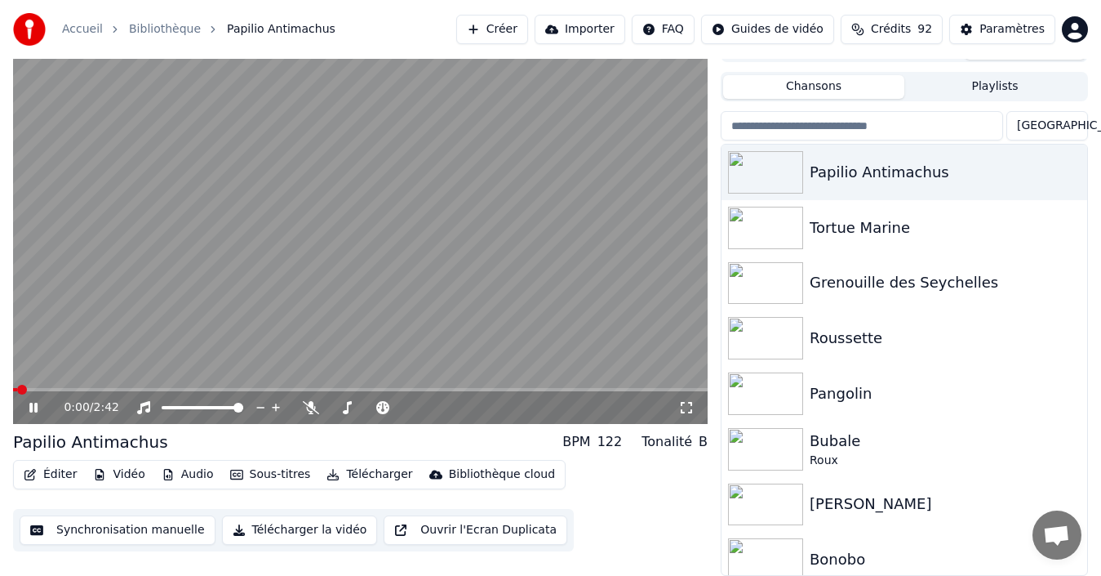
click at [38, 407] on icon at bounding box center [45, 407] width 38 height 13
click at [299, 530] on button "Télécharger la vidéo" at bounding box center [300, 529] width 156 height 29
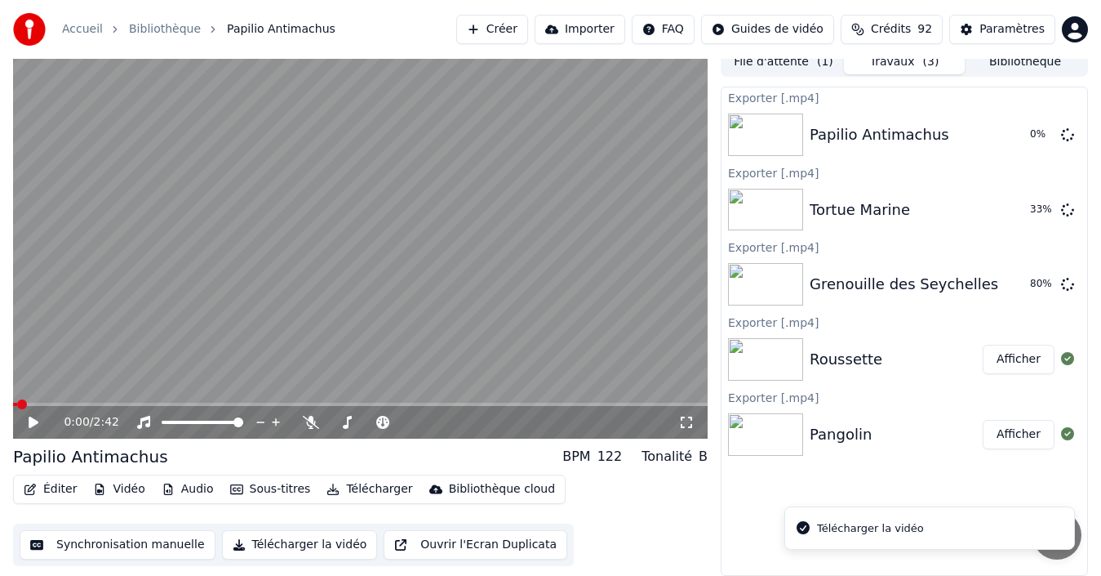
scroll to position [11, 0]
